Goal: Task Accomplishment & Management: Use online tool/utility

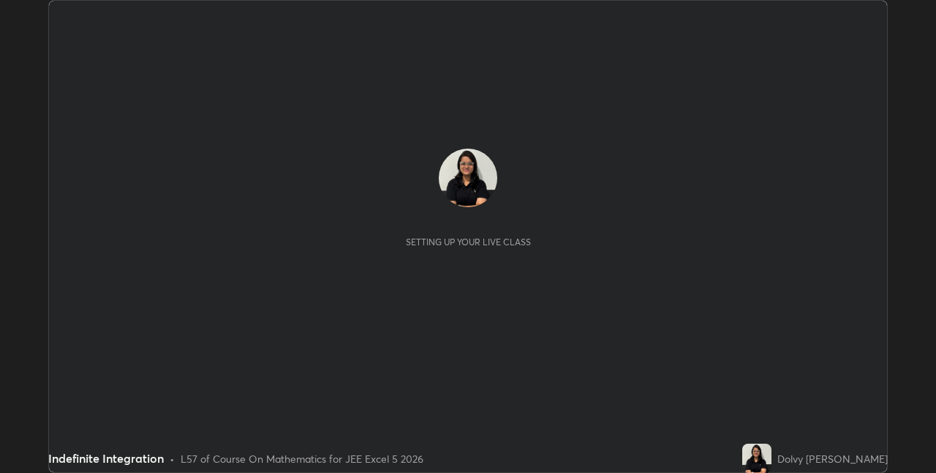
scroll to position [473, 936]
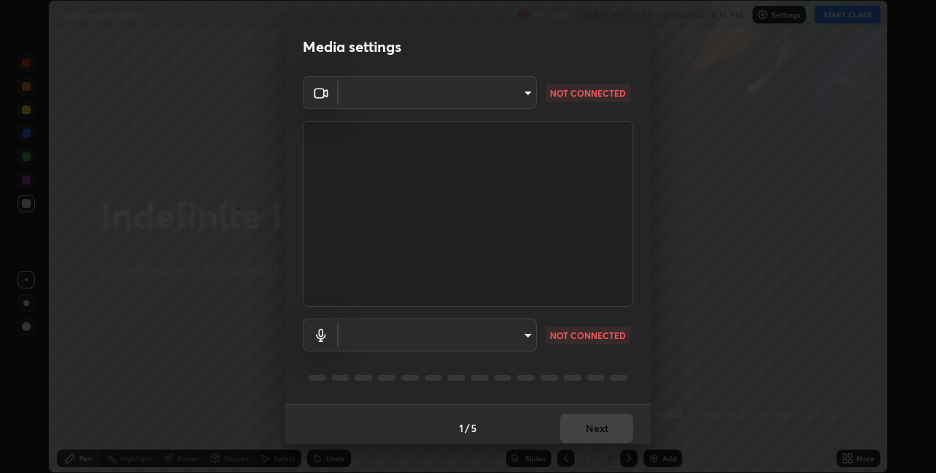
type input "991f874612634fb740a7a2eac7f11ca4c5c922d1b60a0f6e912d77df464512fb"
type input "default"
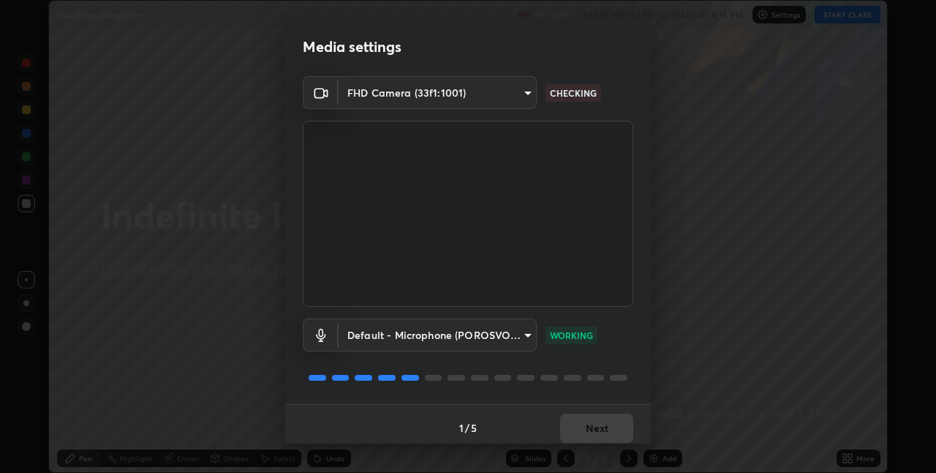
scroll to position [7, 0]
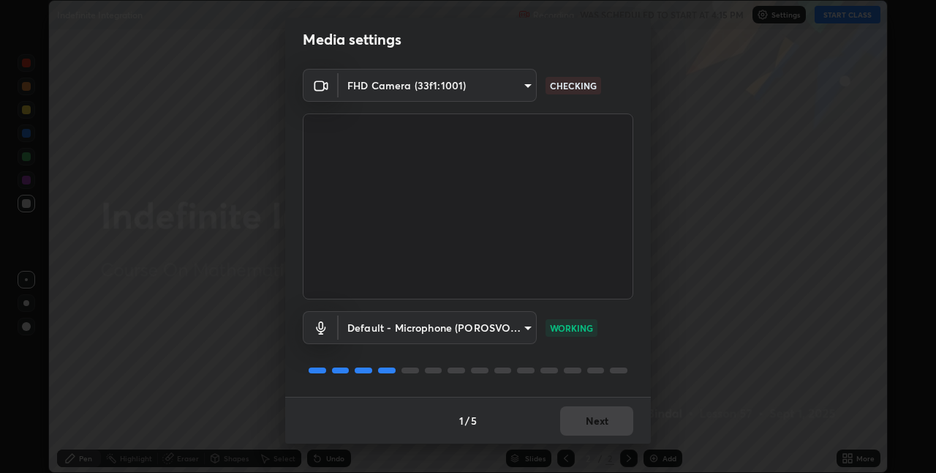
click at [516, 331] on body "Erase all Indefinite Integration Recording WAS SCHEDULED TO START AT 4:15 PM Se…" at bounding box center [468, 236] width 936 height 473
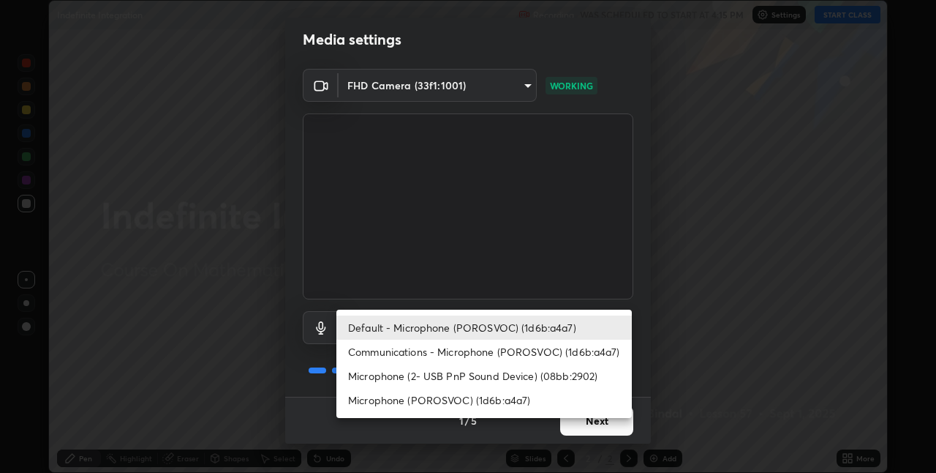
click at [576, 279] on div at bounding box center [468, 236] width 936 height 473
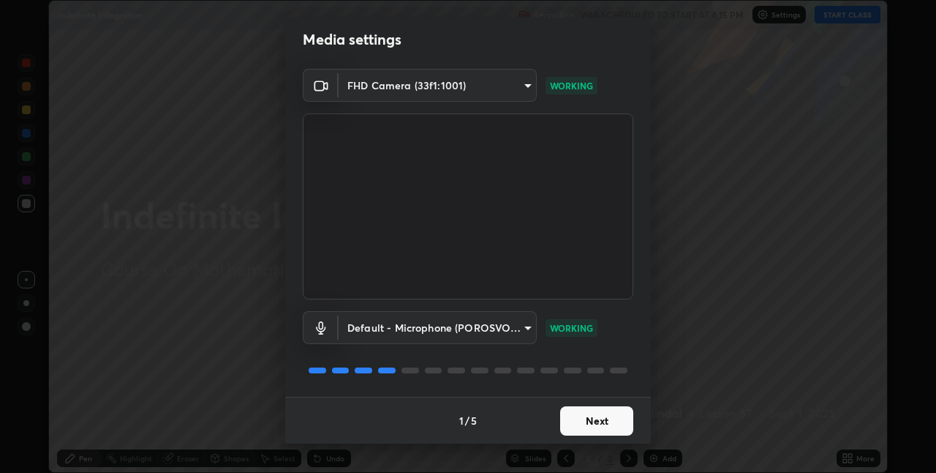
click at [597, 413] on button "Next" at bounding box center [596, 420] width 73 height 29
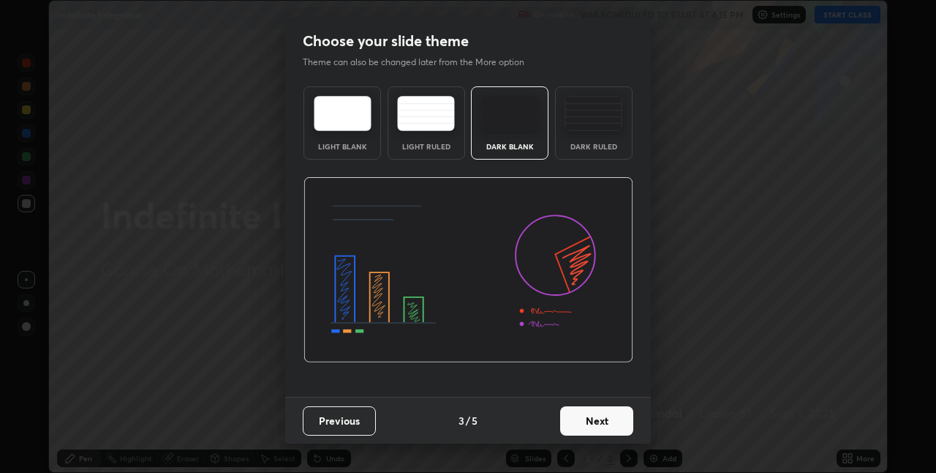
click at [603, 422] on button "Next" at bounding box center [596, 420] width 73 height 29
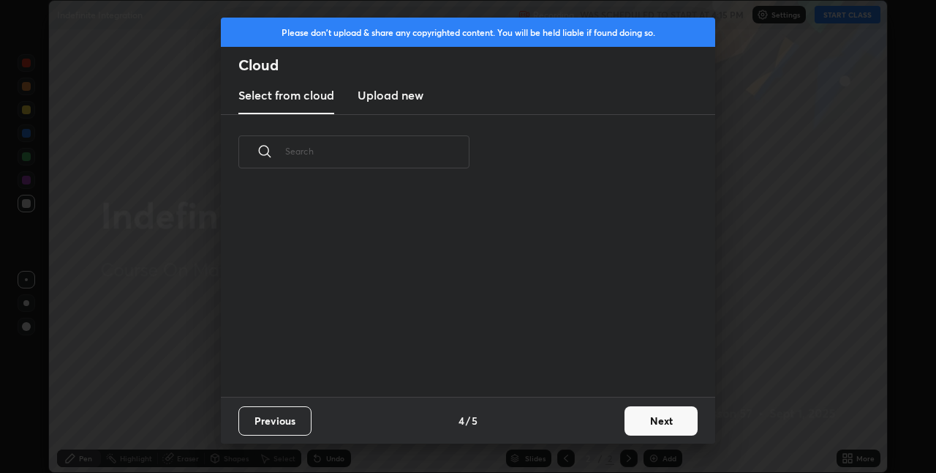
click at [645, 420] on button "Next" at bounding box center [661, 420] width 73 height 29
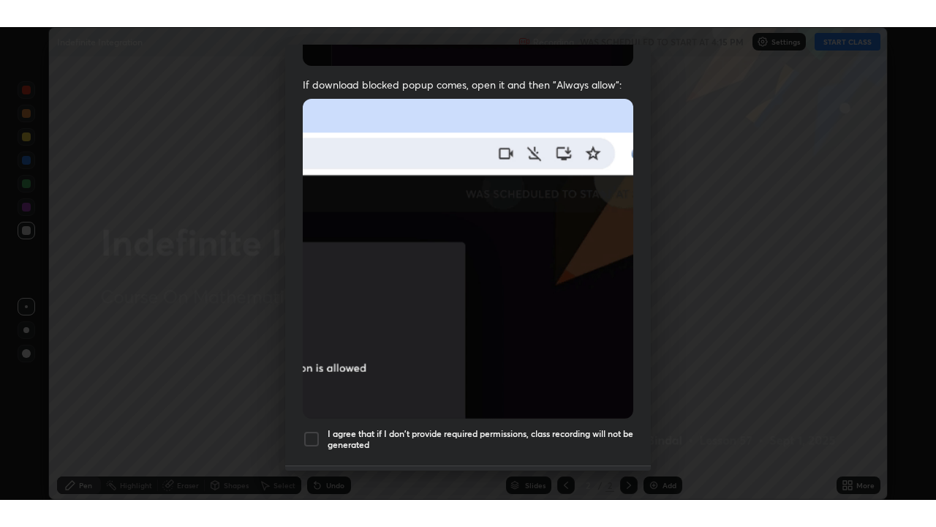
scroll to position [306, 0]
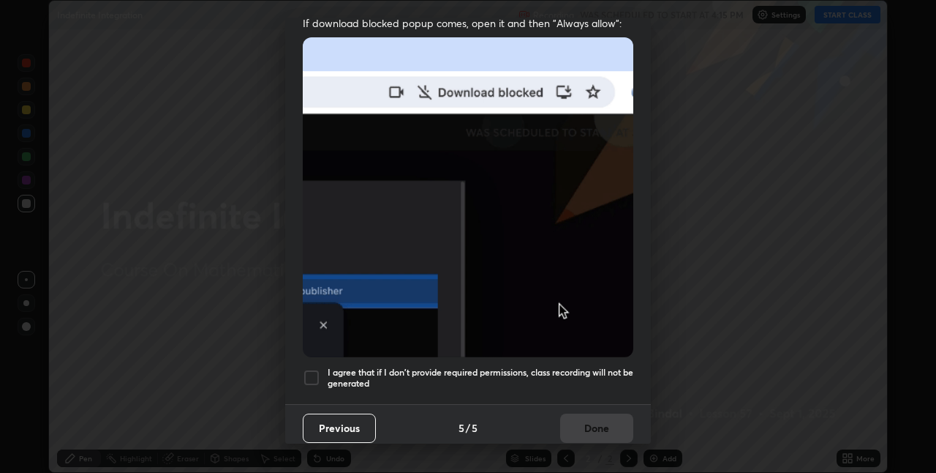
click at [573, 370] on h5 "I agree that if I don't provide required permissions, class recording will not …" at bounding box center [481, 378] width 306 height 23
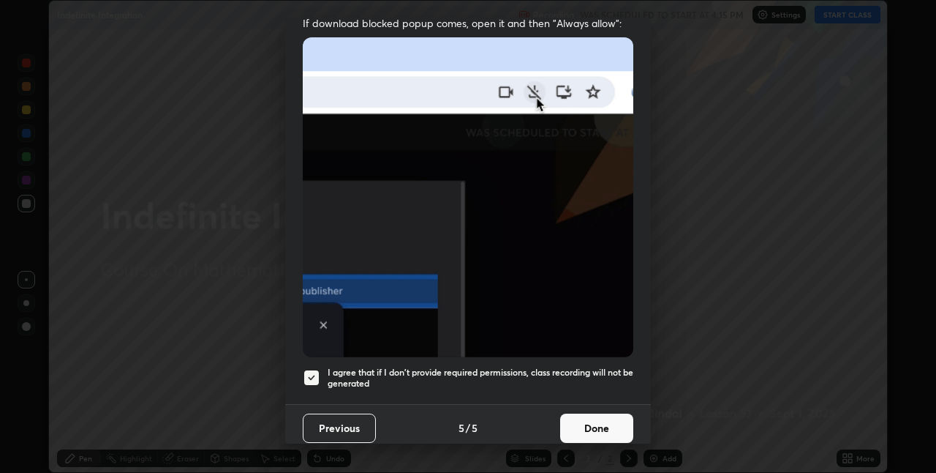
click at [587, 422] on button "Done" at bounding box center [596, 427] width 73 height 29
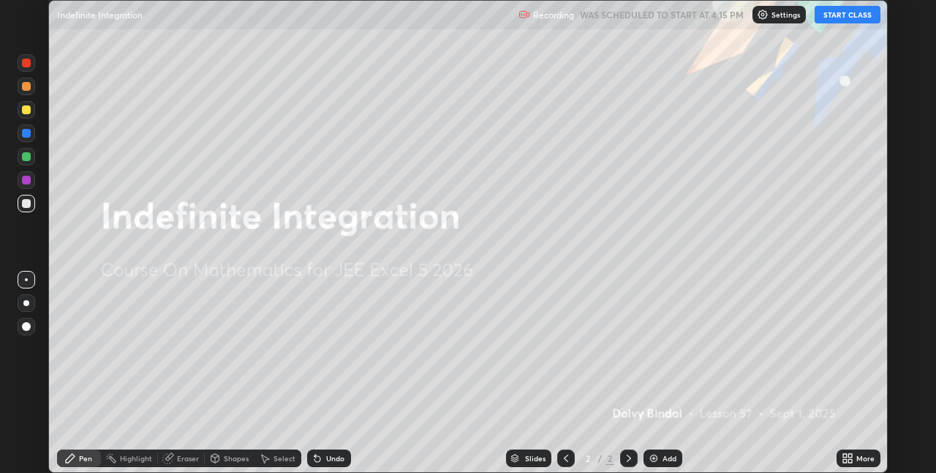
click at [844, 15] on button "START CLASS" at bounding box center [848, 15] width 66 height 18
click at [857, 463] on div "More" at bounding box center [859, 458] width 44 height 18
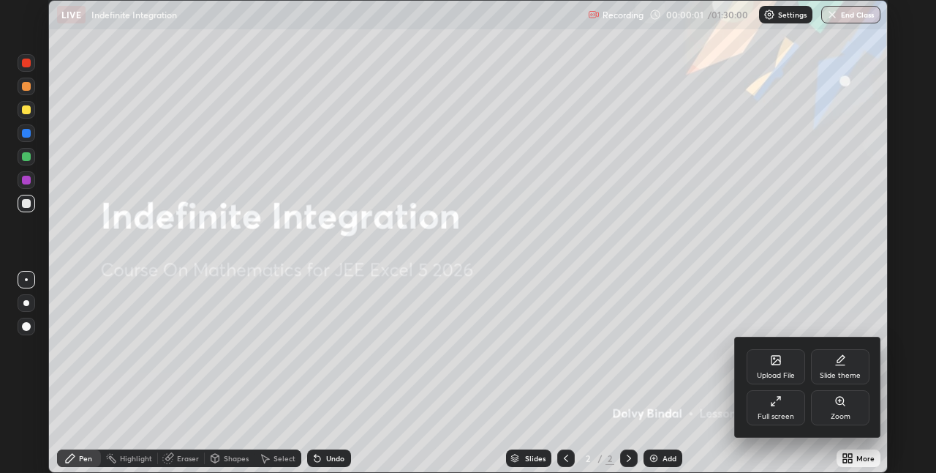
click at [787, 410] on div "Full screen" at bounding box center [776, 407] width 59 height 35
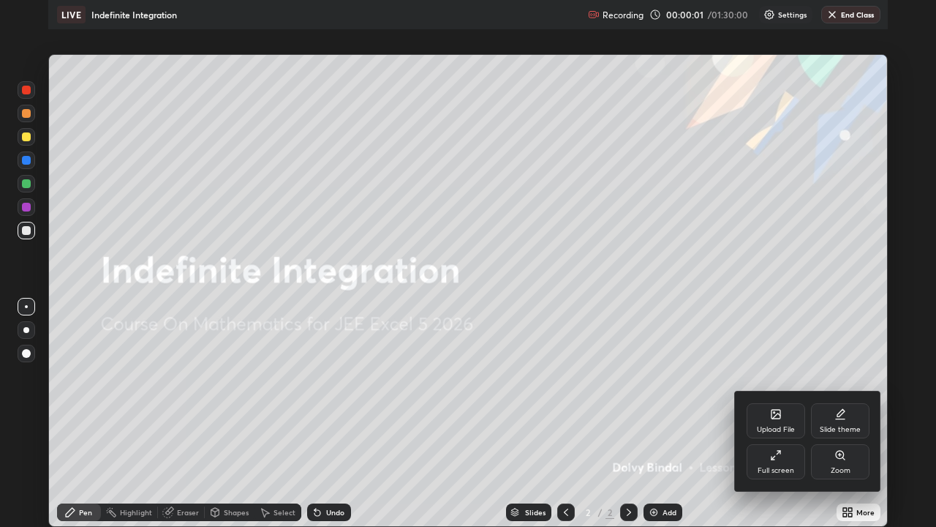
scroll to position [527, 936]
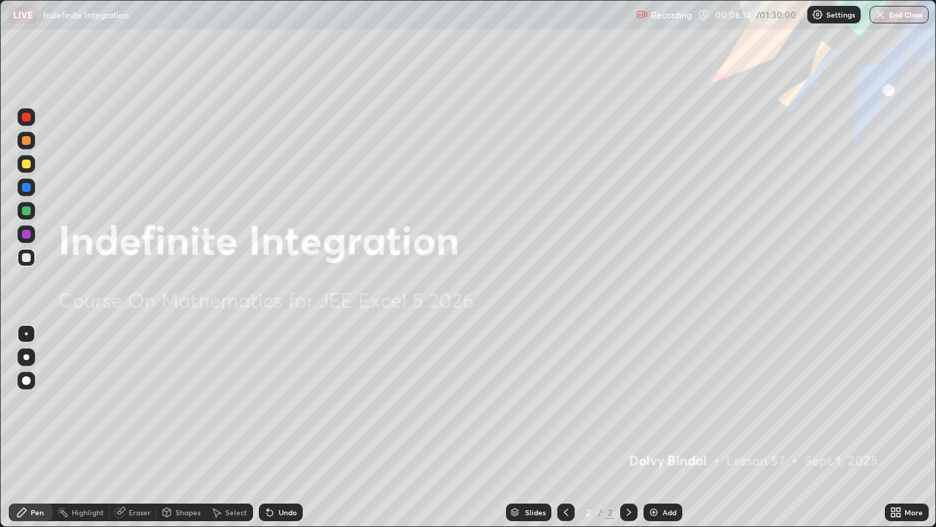
click at [673, 472] on div "Add" at bounding box center [670, 511] width 14 height 7
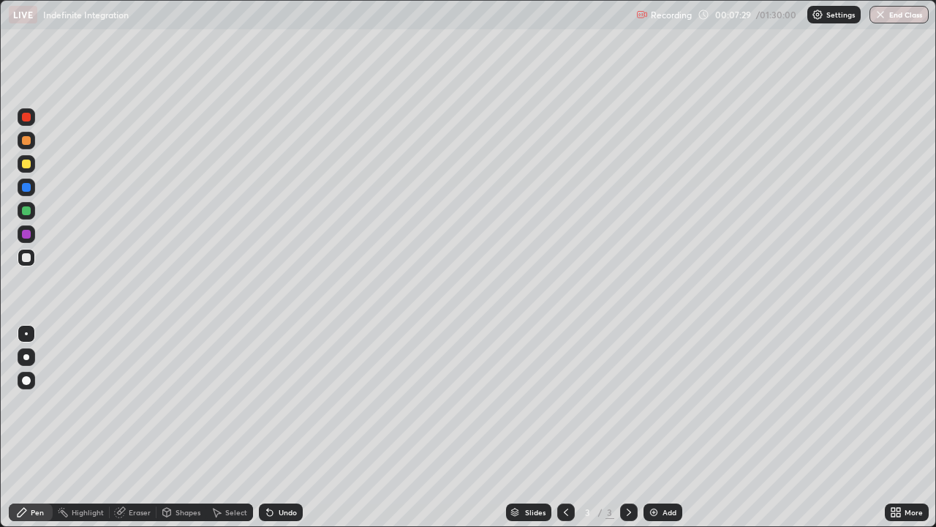
click at [30, 255] on div at bounding box center [26, 257] width 9 height 9
click at [296, 472] on div "Undo" at bounding box center [281, 512] width 44 height 18
click at [293, 472] on div "Undo" at bounding box center [288, 511] width 18 height 7
click at [297, 472] on div "Undo" at bounding box center [281, 512] width 44 height 18
click at [298, 472] on div "Undo" at bounding box center [281, 512] width 44 height 18
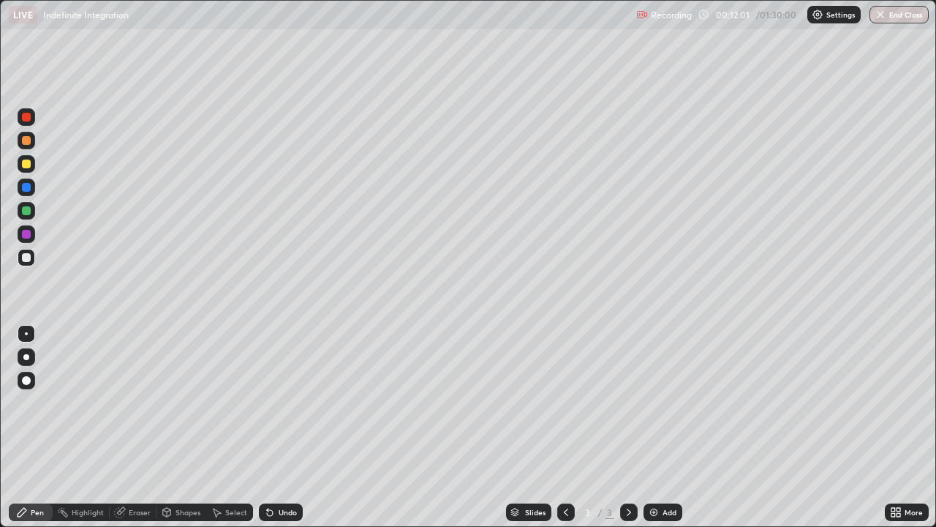
click at [300, 472] on div "Undo" at bounding box center [281, 512] width 44 height 18
click at [296, 472] on div "Undo" at bounding box center [281, 512] width 44 height 18
click at [276, 472] on div "Undo" at bounding box center [281, 512] width 44 height 18
click at [281, 472] on div "Undo" at bounding box center [288, 511] width 18 height 7
click at [667, 472] on div "Add" at bounding box center [663, 512] width 39 height 18
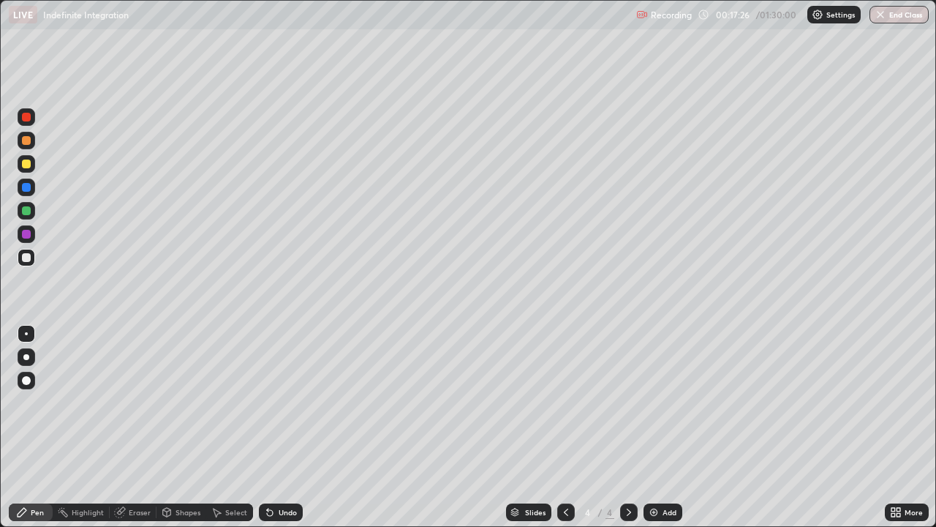
click at [25, 169] on div at bounding box center [27, 164] width 18 height 18
click at [23, 188] on div at bounding box center [26, 187] width 9 height 9
click at [289, 472] on div "Undo" at bounding box center [281, 512] width 44 height 18
click at [28, 143] on div at bounding box center [26, 140] width 9 height 9
click at [666, 472] on div "Add" at bounding box center [663, 512] width 39 height 18
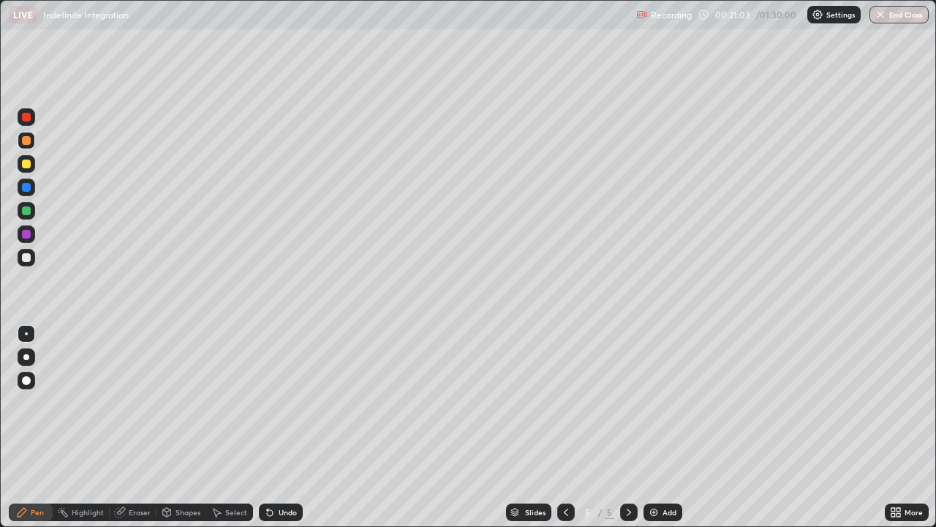
click at [566, 472] on icon at bounding box center [566, 512] width 12 height 12
click at [628, 472] on icon at bounding box center [629, 512] width 12 height 12
click at [288, 472] on div "Undo" at bounding box center [288, 511] width 18 height 7
click at [286, 472] on div "Undo" at bounding box center [288, 511] width 18 height 7
click at [285, 472] on div "Undo" at bounding box center [288, 511] width 18 height 7
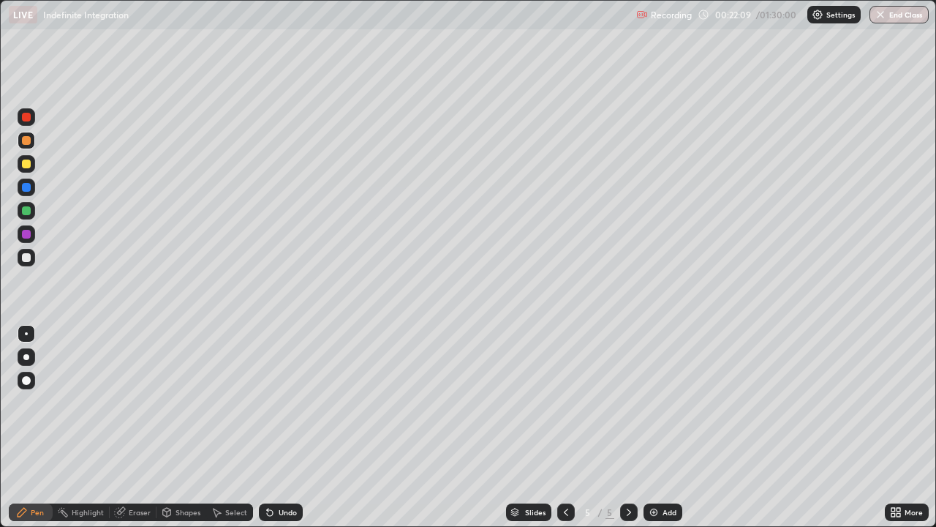
click at [282, 472] on div "Undo" at bounding box center [288, 511] width 18 height 7
click at [32, 170] on div at bounding box center [27, 164] width 18 height 18
click at [565, 472] on icon at bounding box center [566, 512] width 12 height 12
click at [629, 472] on icon at bounding box center [629, 512] width 12 height 12
click at [563, 472] on div at bounding box center [566, 512] width 18 height 18
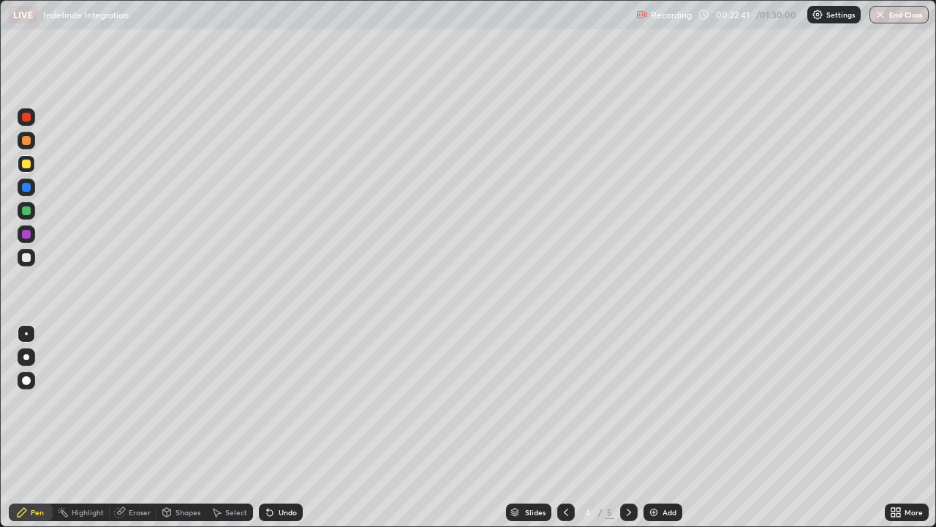
click at [628, 472] on icon at bounding box center [629, 512] width 12 height 12
click at [566, 472] on div at bounding box center [566, 511] width 18 height 29
click at [629, 472] on icon at bounding box center [629, 512] width 12 height 12
click at [566, 472] on icon at bounding box center [566, 512] width 12 height 12
click at [628, 472] on div at bounding box center [629, 512] width 18 height 18
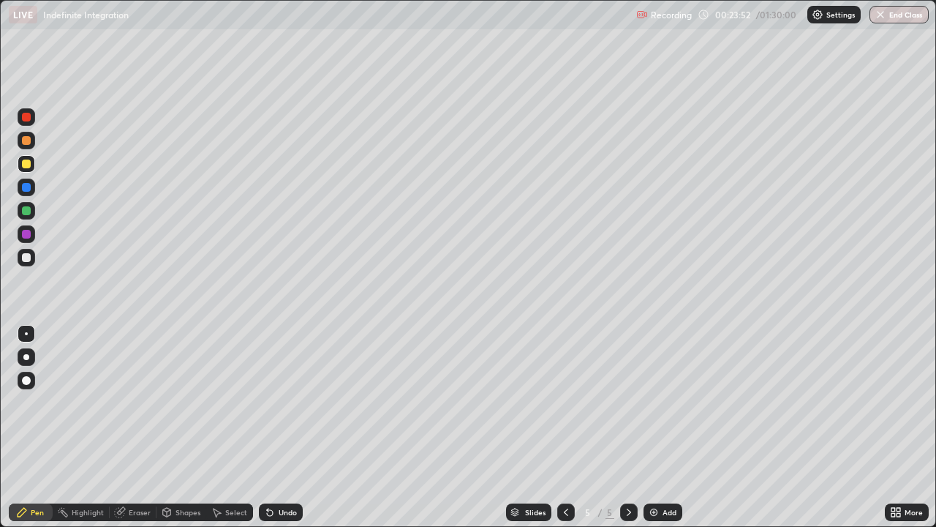
click at [565, 472] on icon at bounding box center [566, 512] width 12 height 12
click at [626, 472] on icon at bounding box center [629, 512] width 12 height 12
click at [565, 472] on icon at bounding box center [566, 512] width 12 height 12
click at [624, 472] on icon at bounding box center [629, 512] width 12 height 12
click at [659, 472] on div "Add" at bounding box center [663, 512] width 39 height 18
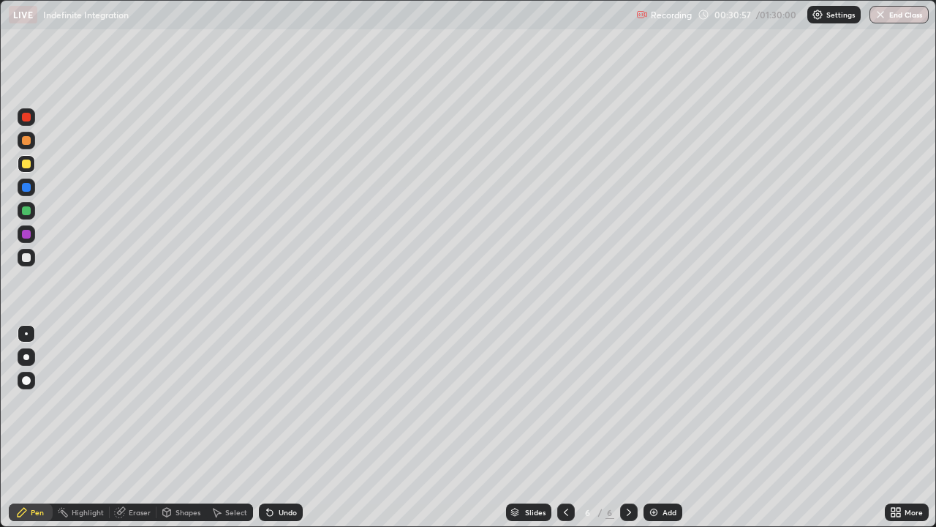
click at [28, 144] on div at bounding box center [26, 140] width 9 height 9
click at [26, 160] on div at bounding box center [26, 163] width 9 height 9
click at [27, 209] on div at bounding box center [26, 210] width 9 height 9
click at [26, 258] on div at bounding box center [26, 257] width 9 height 9
click at [669, 472] on div "Add" at bounding box center [670, 511] width 14 height 7
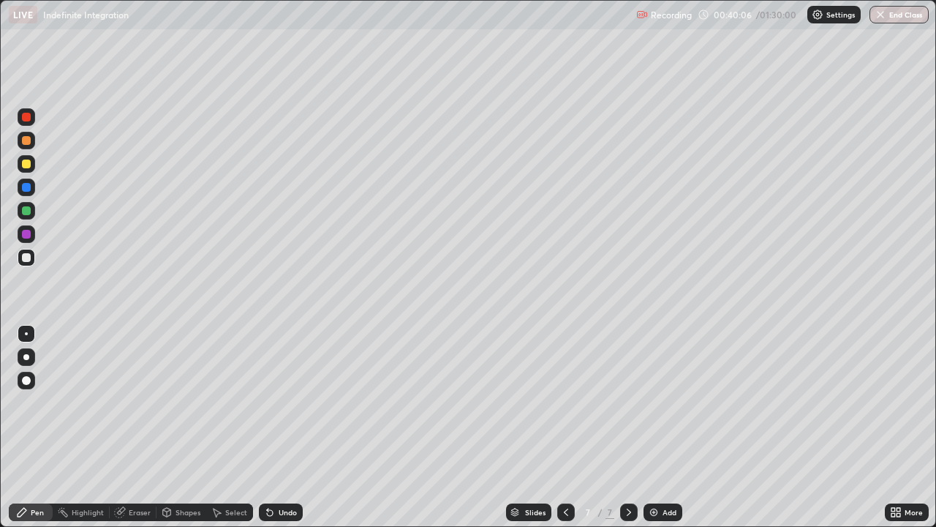
click at [559, 472] on div at bounding box center [566, 512] width 18 height 18
click at [627, 472] on icon at bounding box center [629, 511] width 4 height 7
click at [26, 141] on div at bounding box center [26, 140] width 9 height 9
click at [24, 239] on div at bounding box center [27, 234] width 18 height 18
click at [23, 263] on div at bounding box center [27, 258] width 18 height 18
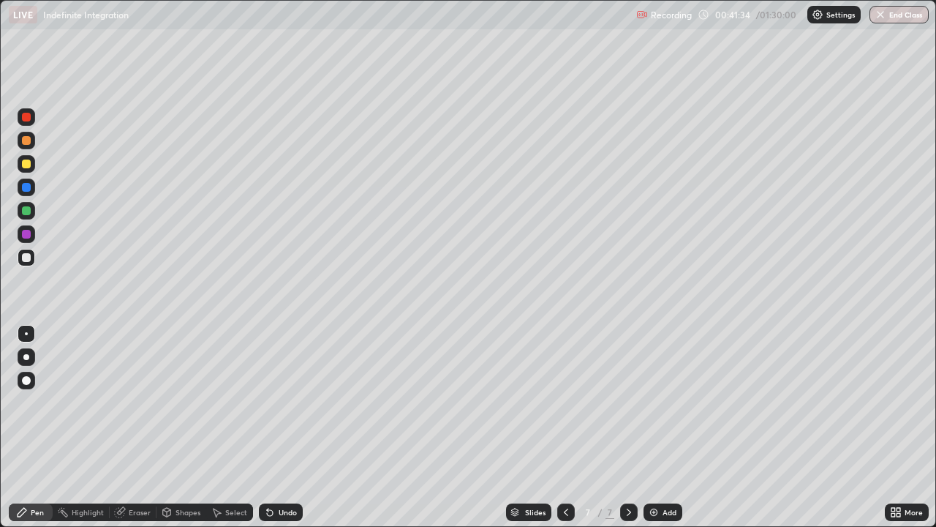
click at [290, 472] on div "Undo" at bounding box center [288, 511] width 18 height 7
click at [299, 472] on div "Undo" at bounding box center [281, 512] width 44 height 18
click at [290, 472] on div "Undo" at bounding box center [288, 511] width 18 height 7
click at [292, 472] on div "Undo" at bounding box center [288, 511] width 18 height 7
click at [27, 164] on div at bounding box center [26, 163] width 9 height 9
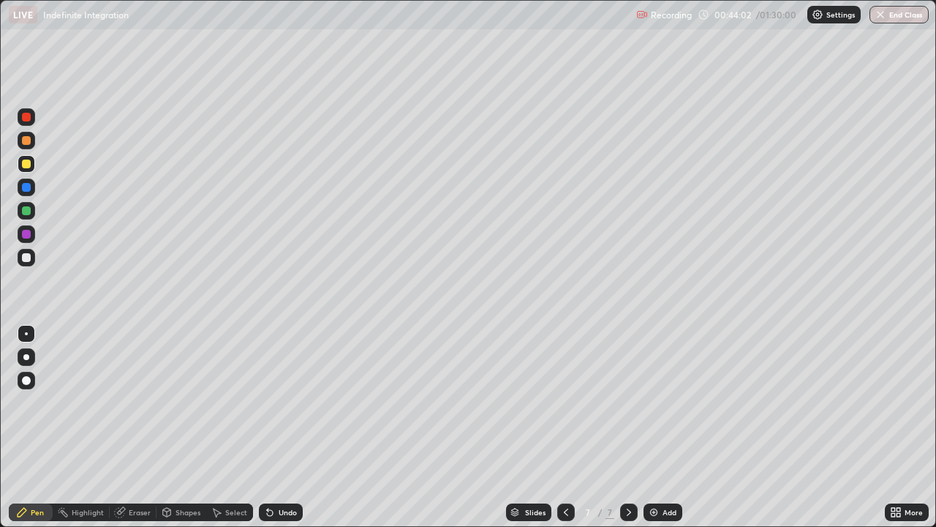
click at [658, 472] on img at bounding box center [654, 512] width 12 height 12
click at [290, 472] on div "Undo" at bounding box center [288, 511] width 18 height 7
click at [282, 472] on div "Undo" at bounding box center [288, 511] width 18 height 7
click at [279, 472] on div "Undo" at bounding box center [288, 511] width 18 height 7
click at [269, 472] on div "Undo" at bounding box center [281, 512] width 44 height 18
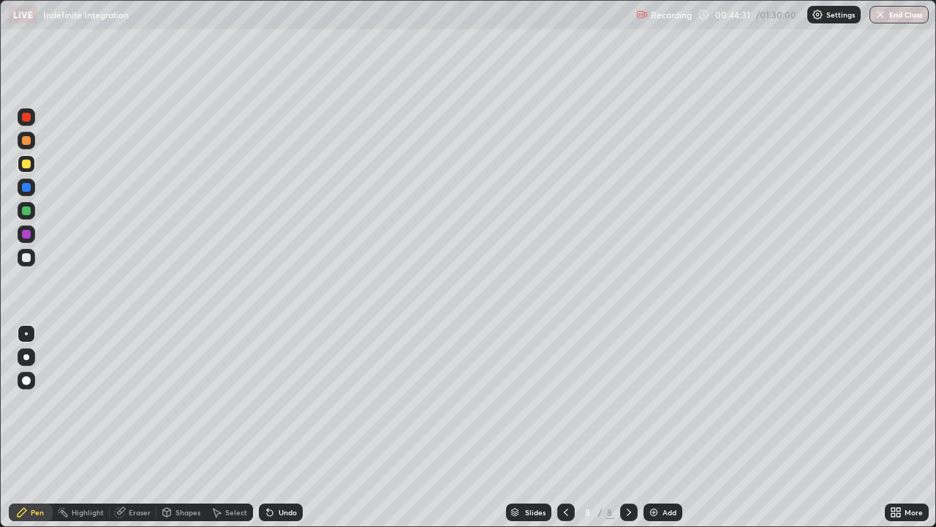
click at [26, 252] on div at bounding box center [27, 258] width 18 height 18
click at [281, 472] on div "Undo" at bounding box center [281, 512] width 44 height 18
click at [277, 472] on div "Undo" at bounding box center [281, 512] width 44 height 18
click at [28, 163] on div at bounding box center [26, 163] width 9 height 9
click at [26, 209] on div at bounding box center [26, 210] width 9 height 9
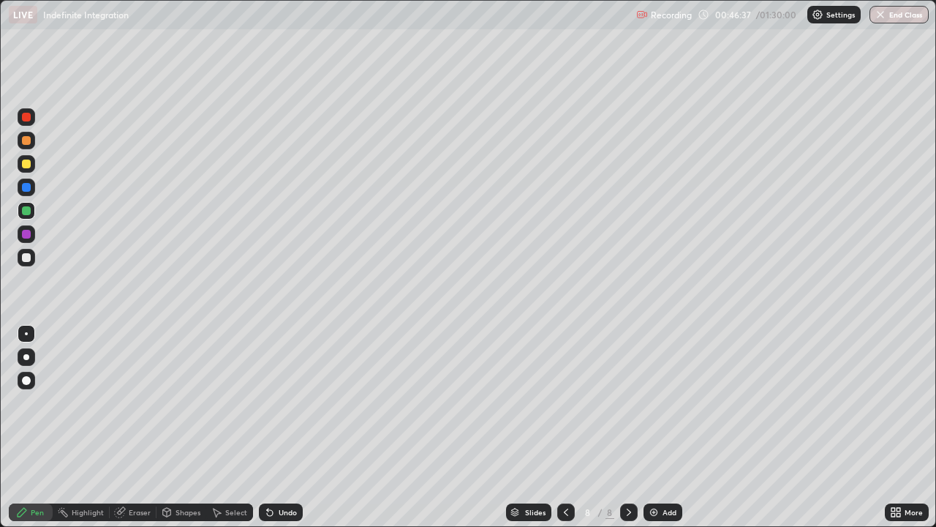
click at [26, 140] on div at bounding box center [26, 140] width 9 height 9
click at [658, 472] on div "Add" at bounding box center [663, 512] width 39 height 18
click at [30, 251] on div at bounding box center [27, 258] width 18 height 18
click at [30, 162] on div at bounding box center [26, 163] width 9 height 9
click at [27, 258] on div at bounding box center [26, 257] width 9 height 9
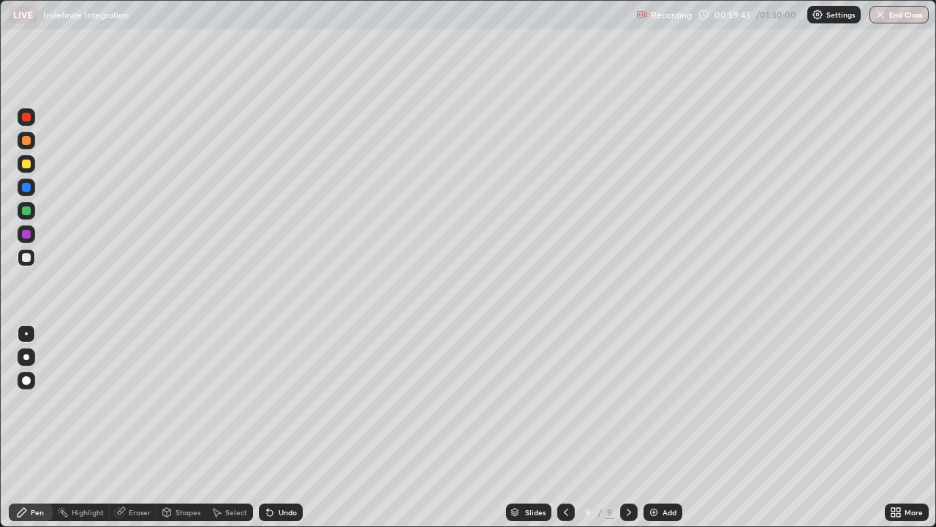
click at [675, 472] on div "Add" at bounding box center [670, 511] width 14 height 7
click at [292, 472] on div "Undo" at bounding box center [288, 511] width 18 height 7
click at [26, 141] on div at bounding box center [26, 140] width 9 height 9
click at [279, 472] on div "Undo" at bounding box center [288, 511] width 18 height 7
click at [130, 472] on div "Eraser" at bounding box center [140, 511] width 22 height 7
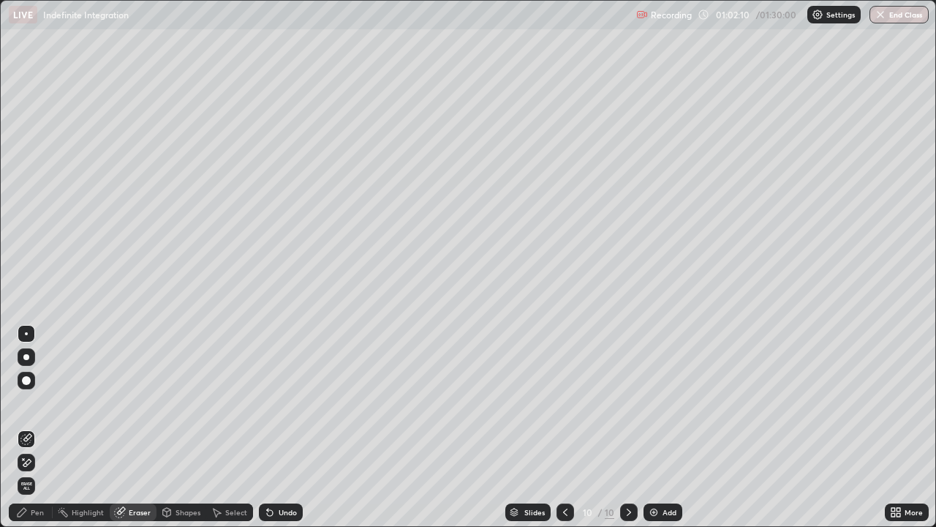
click at [21, 472] on div "Pen" at bounding box center [31, 512] width 44 height 18
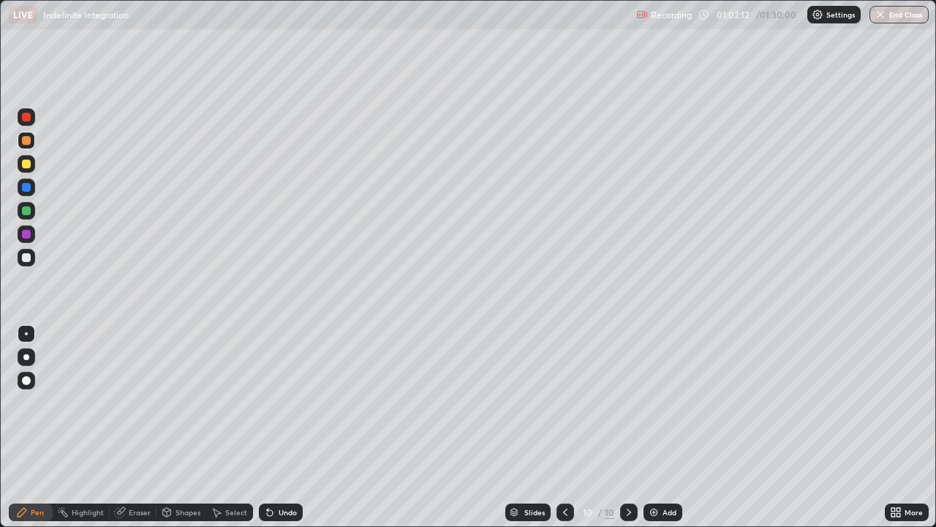
click at [129, 472] on div "Eraser" at bounding box center [140, 511] width 22 height 7
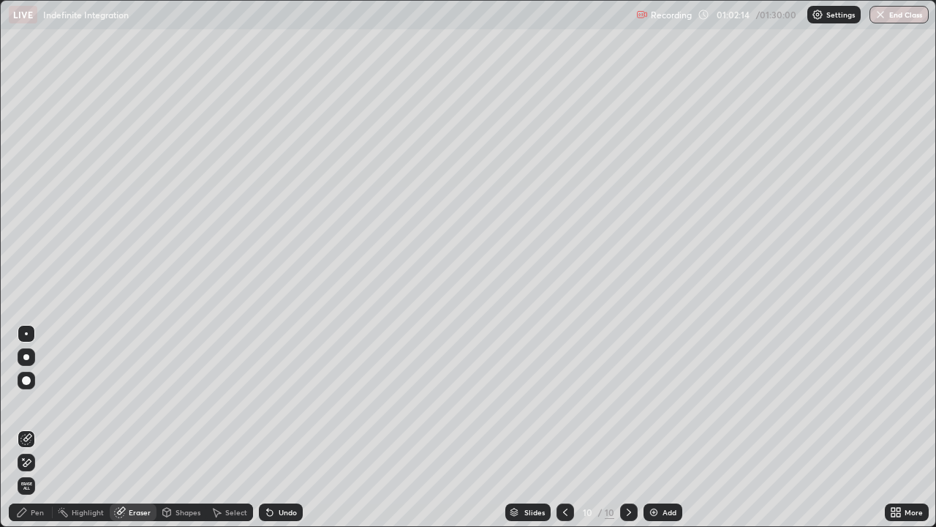
click at [20, 472] on div "Pen" at bounding box center [31, 512] width 44 height 18
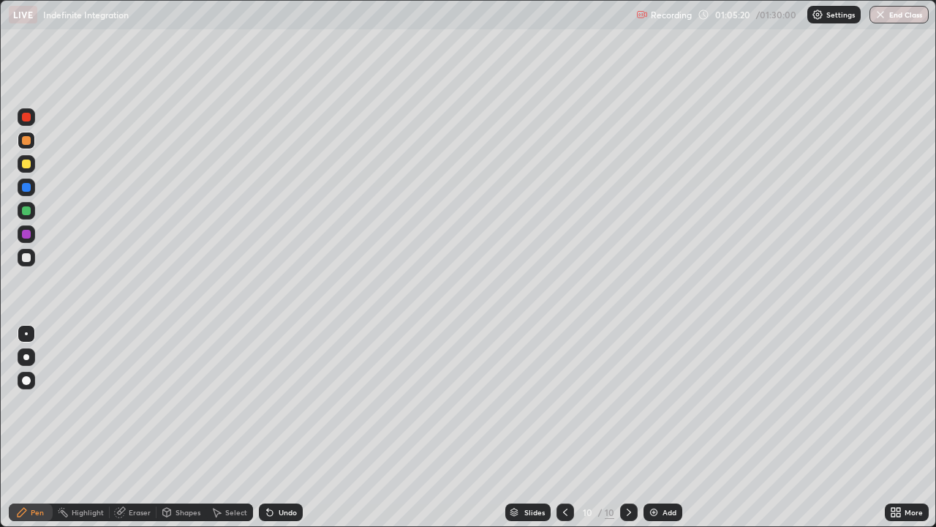
click at [28, 259] on div at bounding box center [26, 257] width 9 height 9
click at [658, 472] on img at bounding box center [654, 512] width 12 height 12
click at [28, 166] on div at bounding box center [26, 163] width 9 height 9
click at [565, 472] on icon at bounding box center [566, 512] width 12 height 12
click at [628, 472] on icon at bounding box center [629, 512] width 12 height 12
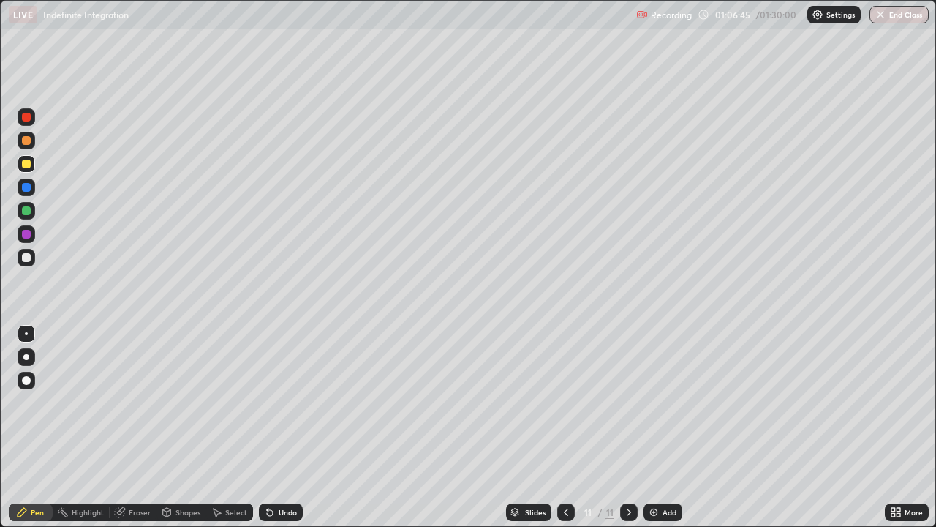
click at [27, 141] on div at bounding box center [26, 140] width 9 height 9
click at [25, 258] on div at bounding box center [26, 257] width 9 height 9
click at [283, 472] on div "Undo" at bounding box center [288, 511] width 18 height 7
click at [285, 472] on div "Undo" at bounding box center [288, 511] width 18 height 7
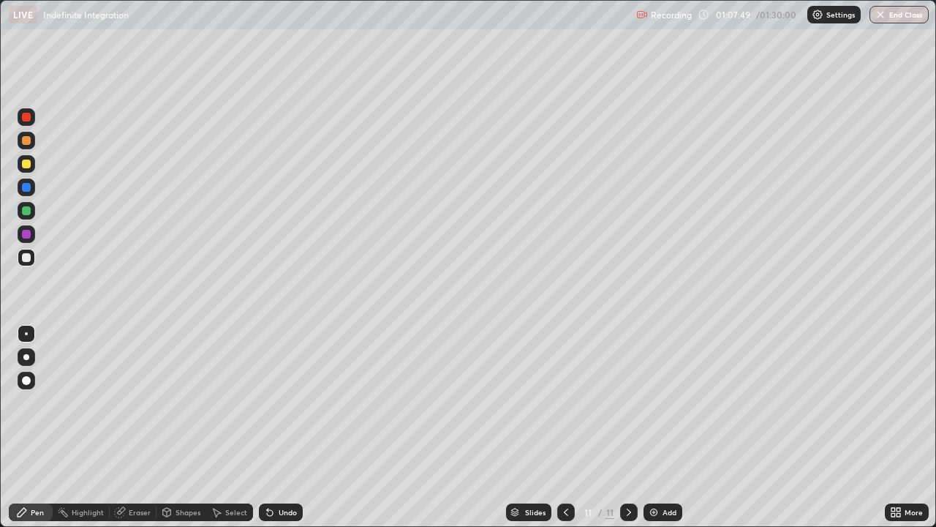
click at [285, 472] on div "Undo" at bounding box center [281, 512] width 44 height 18
click at [279, 472] on div "Undo" at bounding box center [288, 511] width 18 height 7
click at [25, 117] on div at bounding box center [26, 117] width 9 height 9
click at [28, 261] on div at bounding box center [26, 257] width 9 height 9
click at [657, 472] on img at bounding box center [654, 512] width 12 height 12
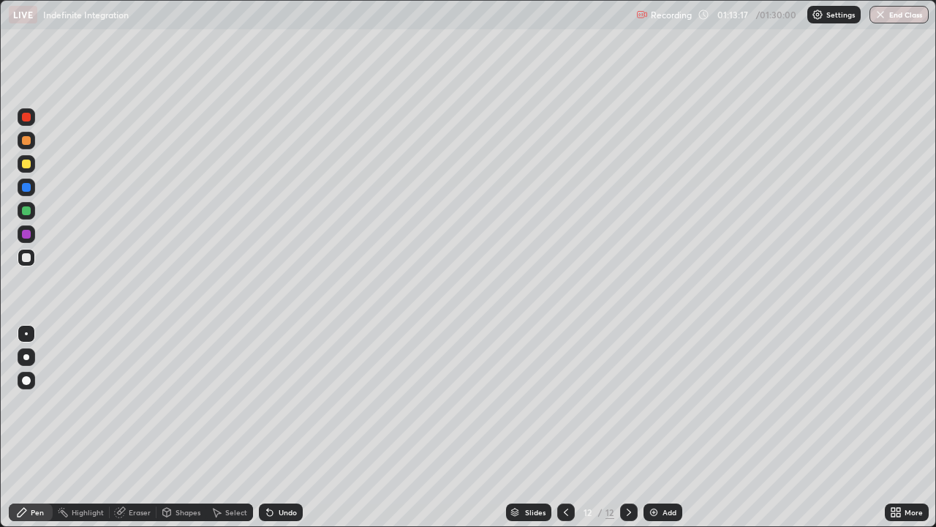
click at [27, 142] on div at bounding box center [26, 140] width 9 height 9
click at [24, 161] on div at bounding box center [26, 163] width 9 height 9
click at [174, 472] on div "Shapes" at bounding box center [182, 512] width 50 height 18
click at [134, 472] on div "Eraser" at bounding box center [140, 511] width 22 height 7
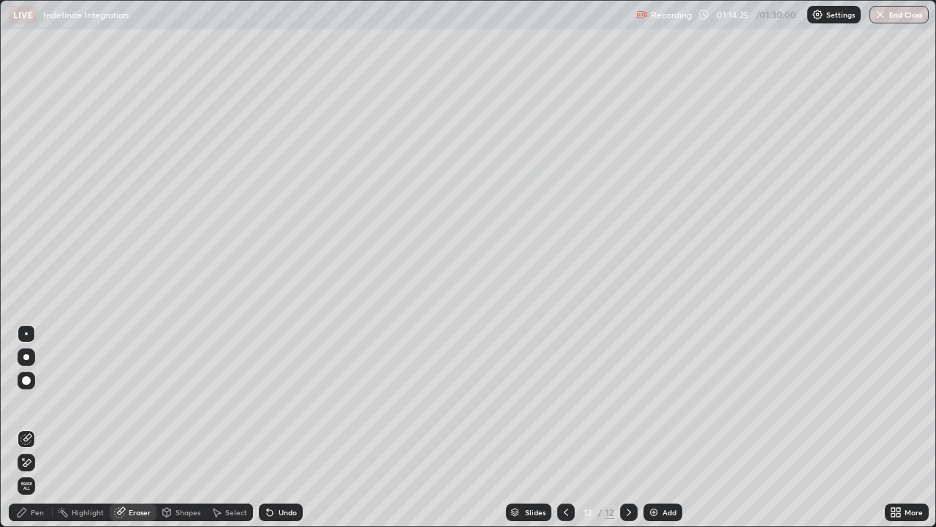
click at [41, 472] on div "Pen" at bounding box center [37, 511] width 13 height 7
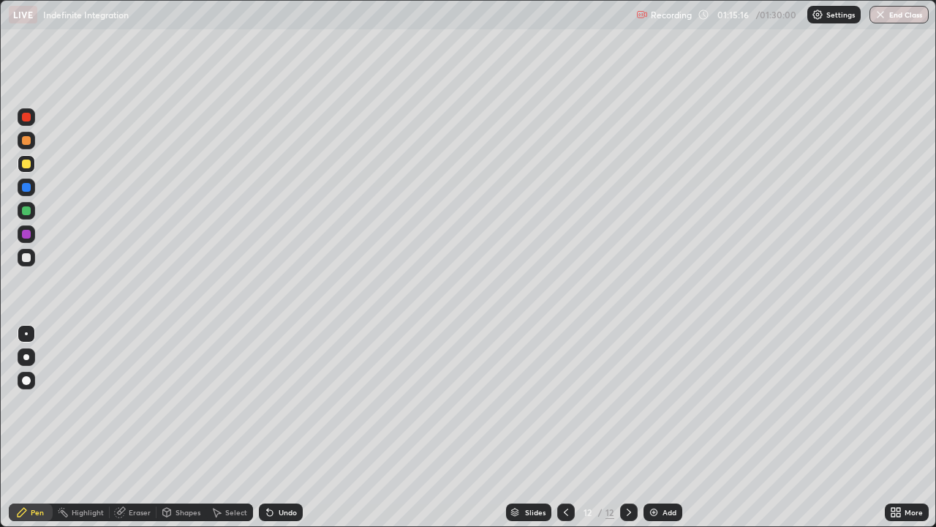
click at [132, 472] on div "Eraser" at bounding box center [133, 512] width 47 height 18
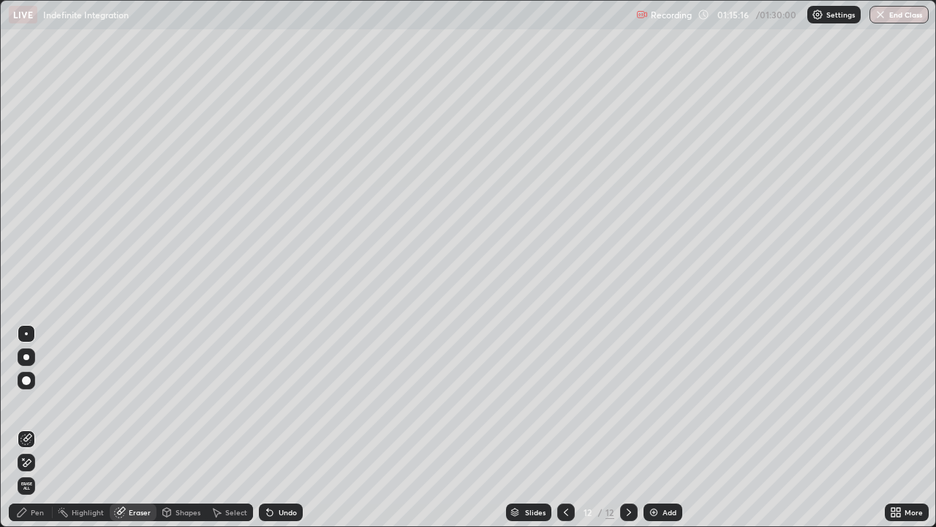
click at [23, 459] on icon at bounding box center [23, 458] width 1 height 1
click at [29, 472] on div "Pen" at bounding box center [31, 512] width 44 height 18
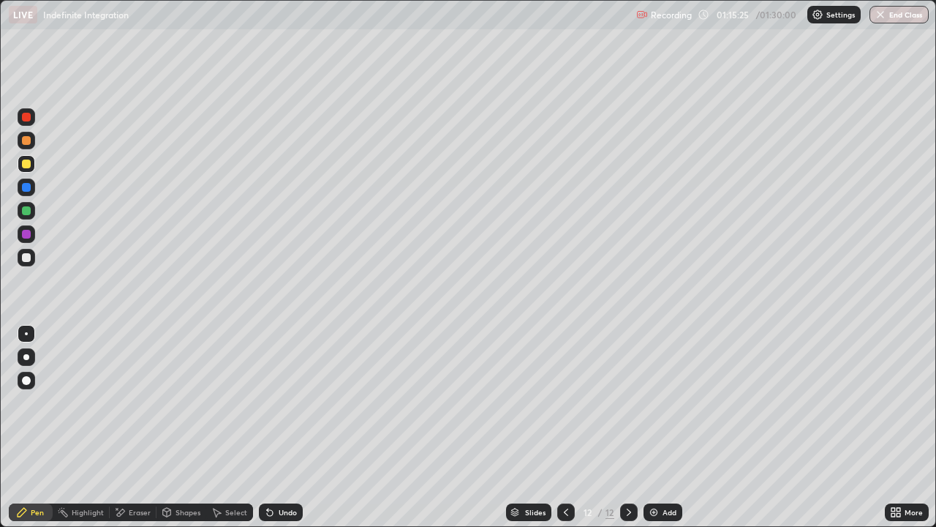
click at [122, 472] on icon at bounding box center [120, 512] width 12 height 12
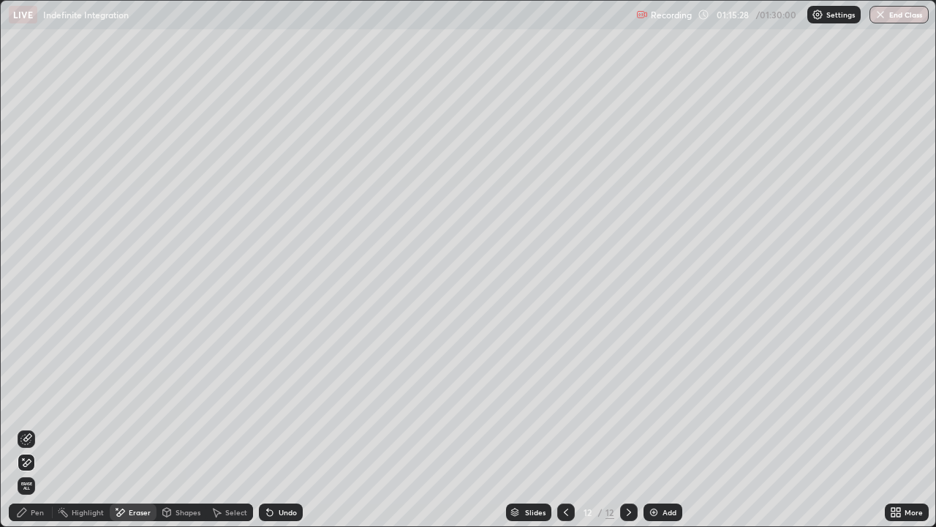
click at [28, 472] on div "Pen" at bounding box center [31, 512] width 44 height 18
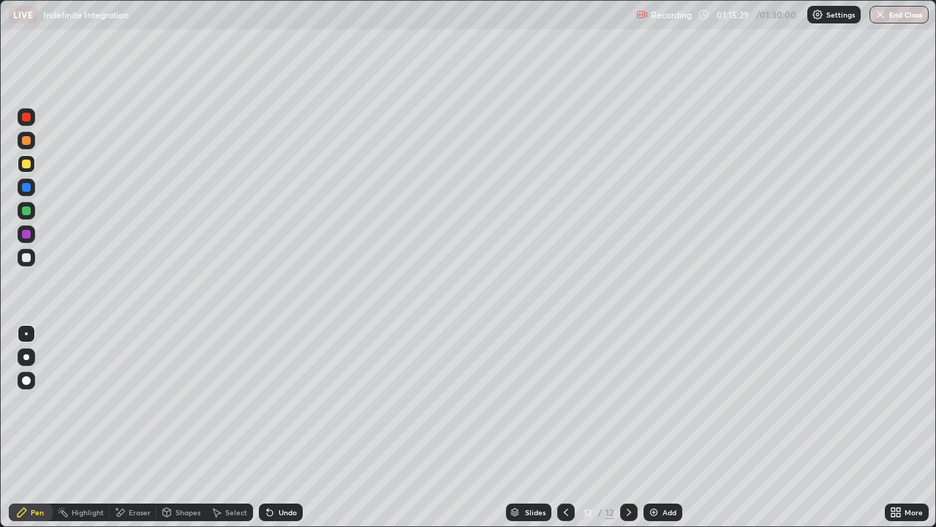
click at [26, 260] on div at bounding box center [26, 257] width 9 height 9
click at [24, 167] on div at bounding box center [26, 163] width 9 height 9
click at [29, 185] on div at bounding box center [26, 187] width 9 height 9
click at [271, 472] on icon at bounding box center [270, 512] width 12 height 12
click at [268, 472] on icon at bounding box center [270, 513] width 6 height 6
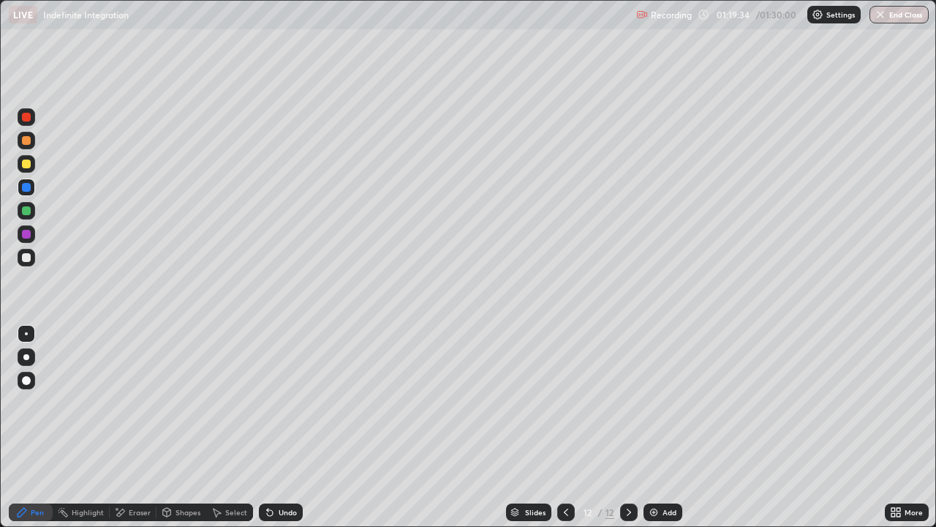
click at [32, 255] on div at bounding box center [27, 258] width 18 height 18
click at [671, 472] on div "Add" at bounding box center [670, 511] width 14 height 7
click at [290, 472] on div "Undo" at bounding box center [281, 512] width 44 height 18
click at [126, 472] on div "Eraser" at bounding box center [133, 512] width 47 height 18
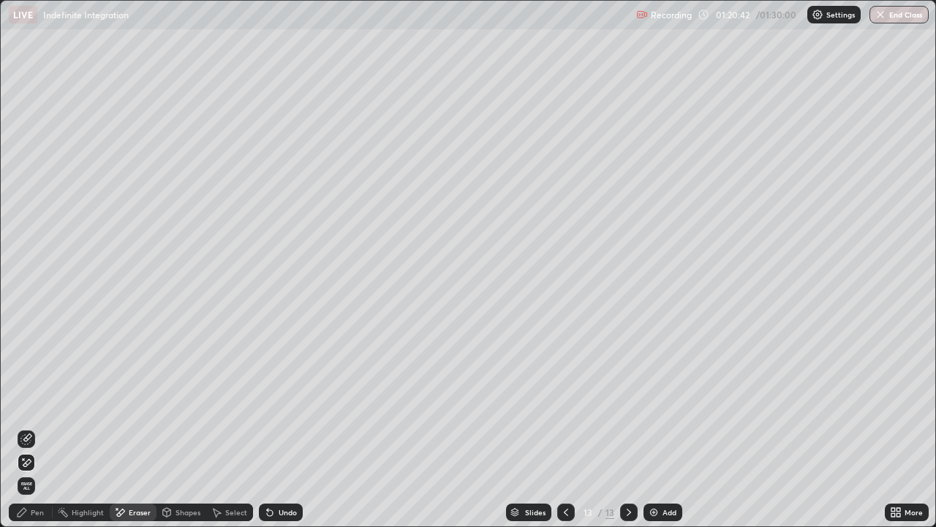
click at [39, 472] on div "Pen" at bounding box center [31, 512] width 44 height 18
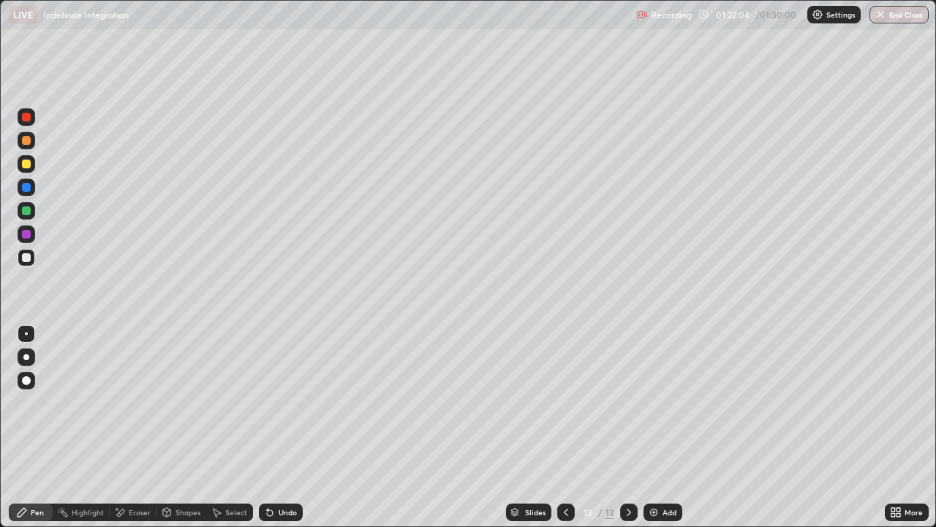
click at [23, 166] on div at bounding box center [26, 163] width 9 height 9
click at [668, 472] on div "Add" at bounding box center [670, 511] width 14 height 7
click at [29, 211] on div at bounding box center [26, 210] width 9 height 9
click at [32, 256] on div at bounding box center [27, 258] width 18 height 18
click at [289, 472] on div "Undo" at bounding box center [281, 512] width 44 height 18
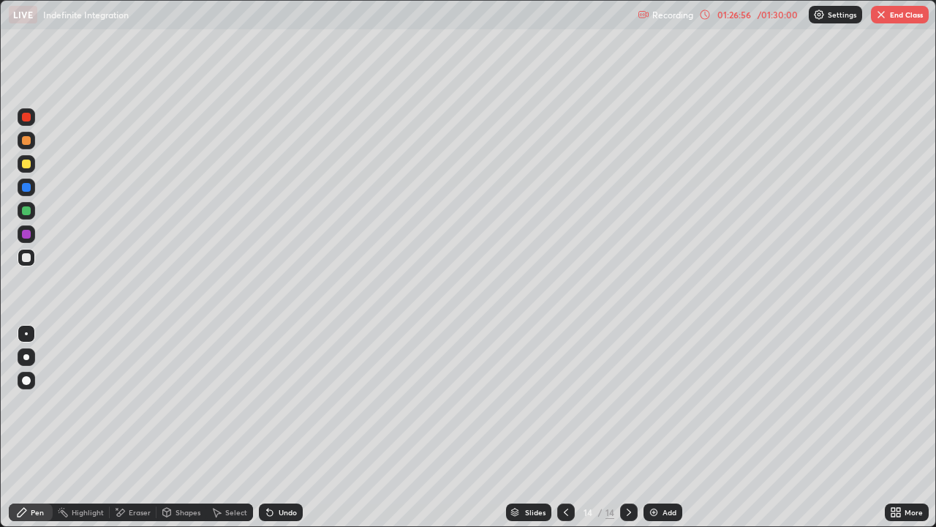
click at [291, 472] on div "Undo" at bounding box center [281, 512] width 44 height 18
click at [294, 472] on div "Undo" at bounding box center [281, 512] width 44 height 18
click at [526, 472] on div "Slides" at bounding box center [535, 511] width 20 height 7
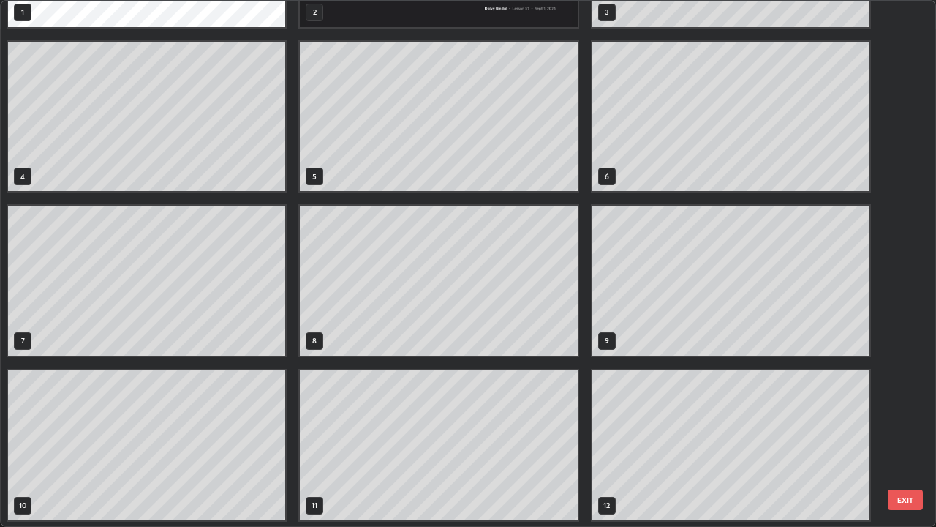
scroll to position [135, 0]
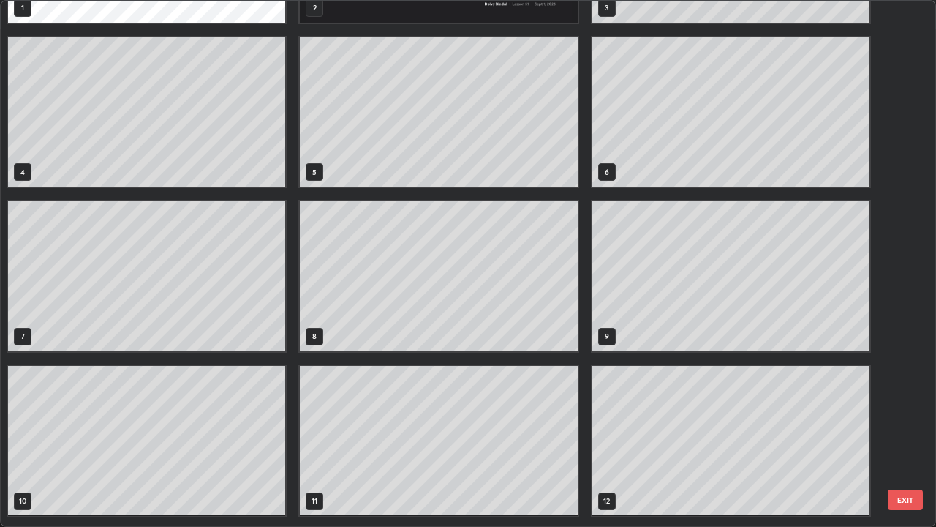
click at [914, 472] on button "EXIT" at bounding box center [905, 499] width 35 height 20
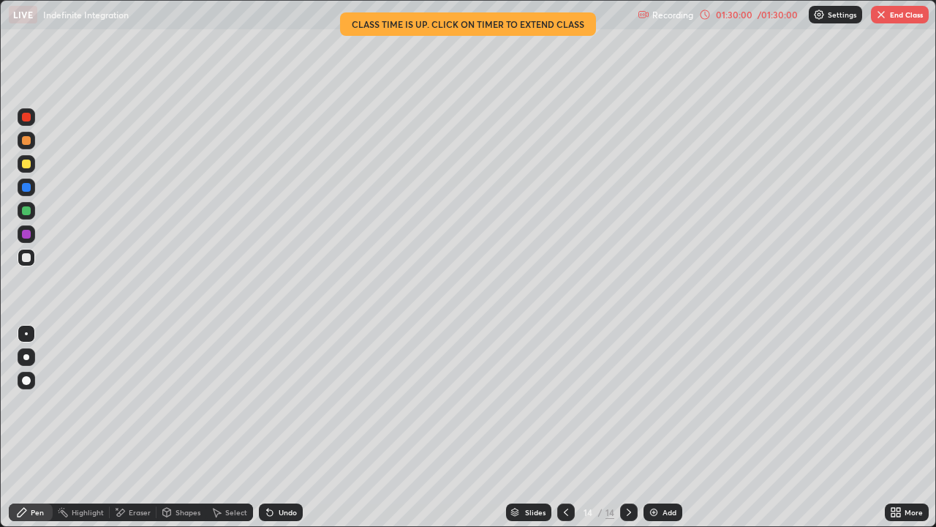
click at [904, 20] on button "End Class" at bounding box center [900, 15] width 58 height 18
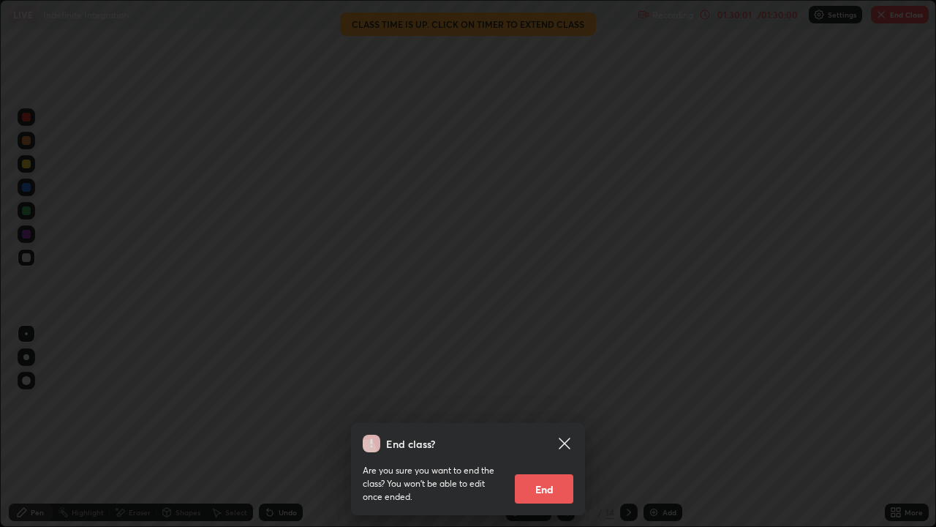
click at [549, 472] on button "End" at bounding box center [544, 488] width 59 height 29
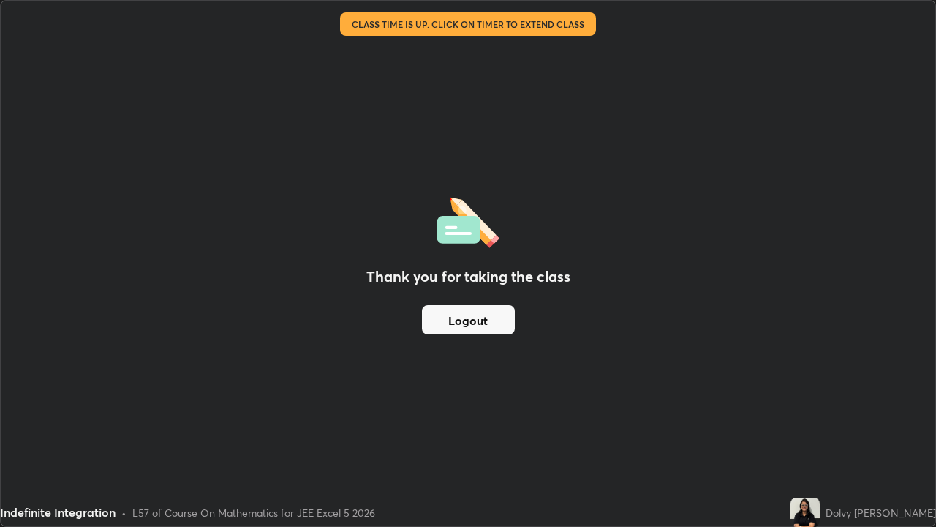
click at [470, 318] on button "Logout" at bounding box center [468, 319] width 93 height 29
